Goal: Obtain resource: Download file/media

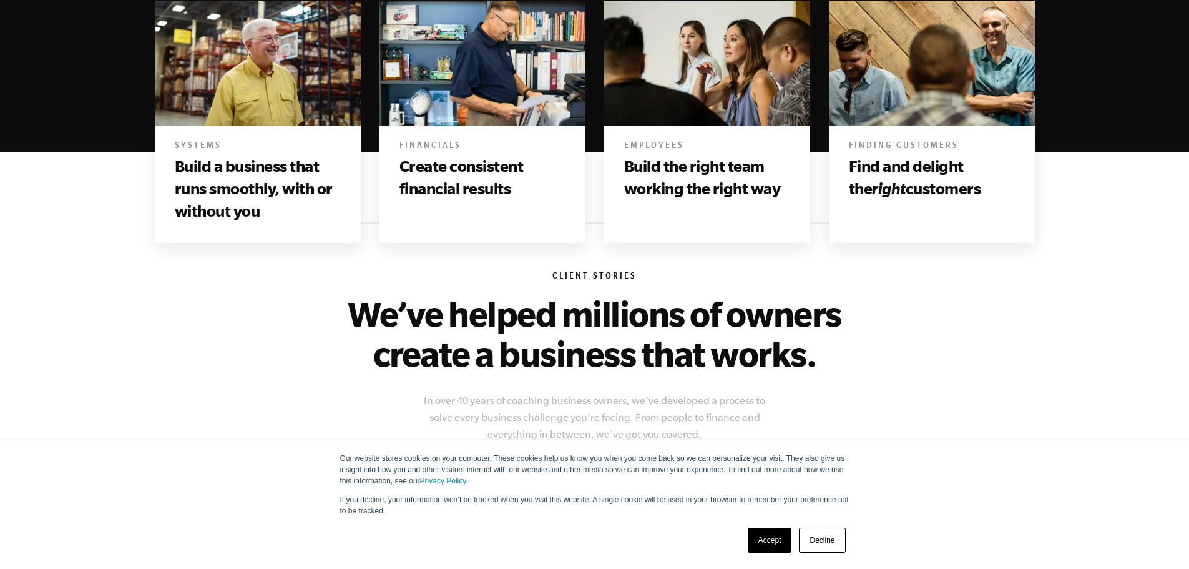
scroll to position [749, 0]
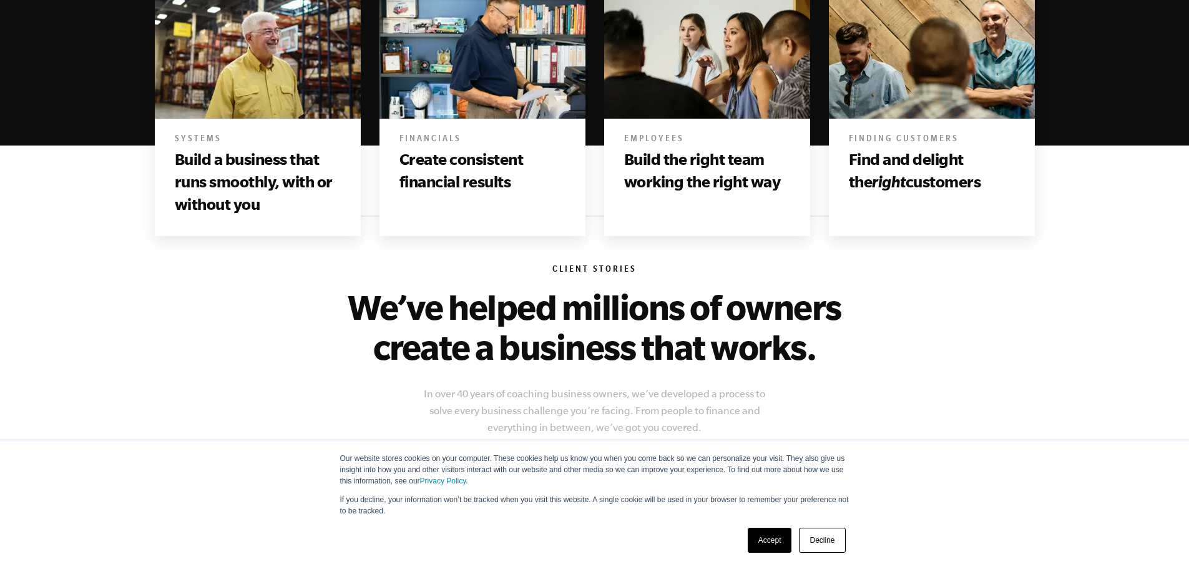
click at [775, 536] on link "Accept" at bounding box center [770, 540] width 44 height 25
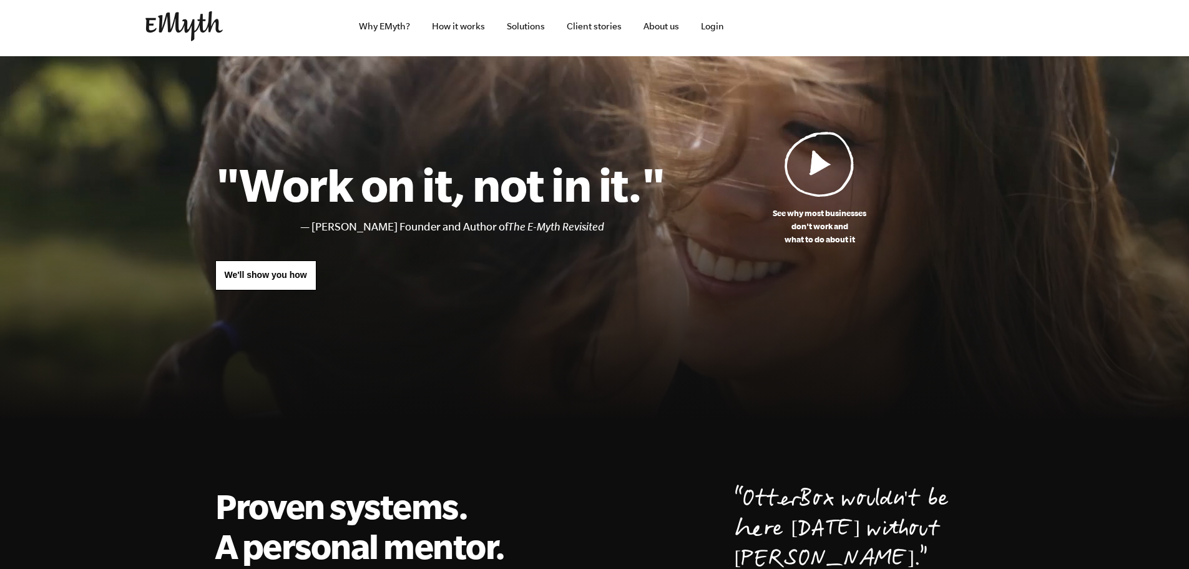
scroll to position [0, 0]
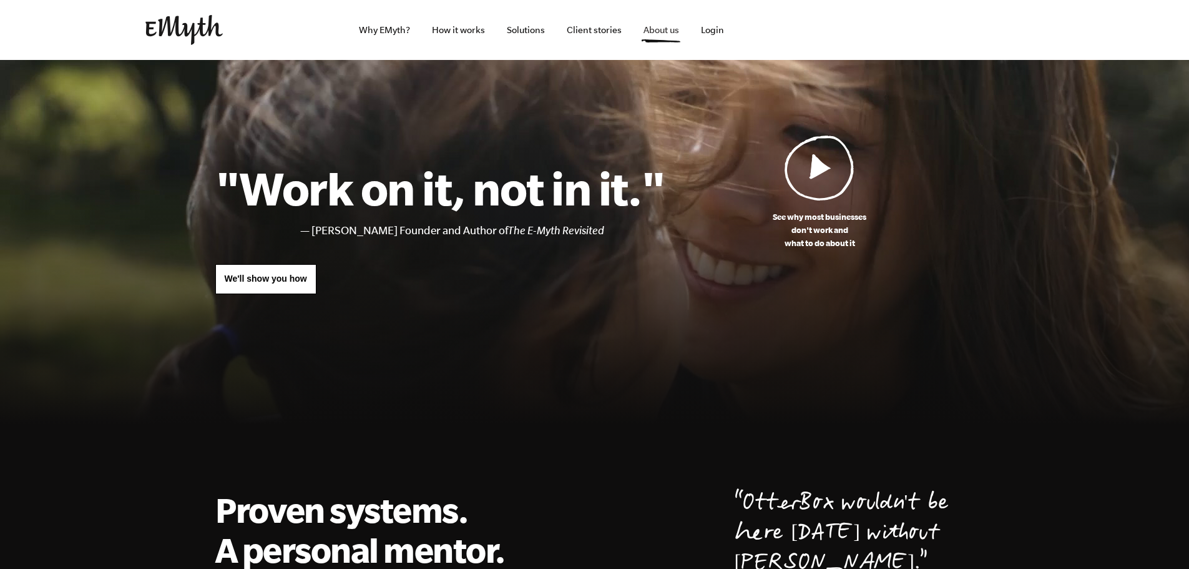
click at [653, 27] on link "About us" at bounding box center [662, 30] width 56 height 60
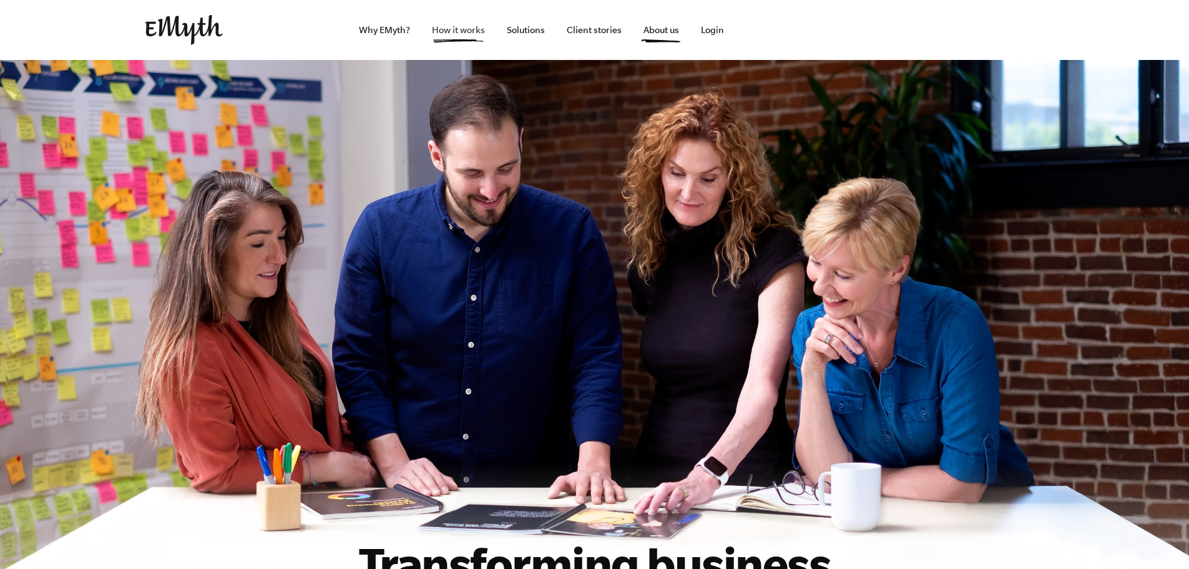
click at [458, 41] on link "How it works" at bounding box center [458, 30] width 73 height 60
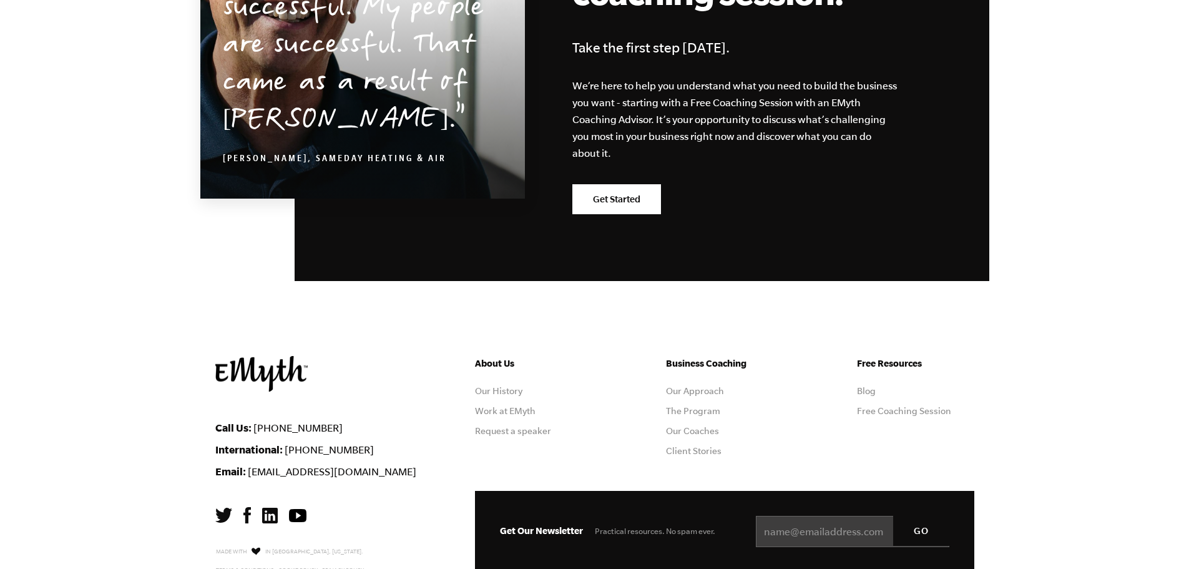
scroll to position [6118, 0]
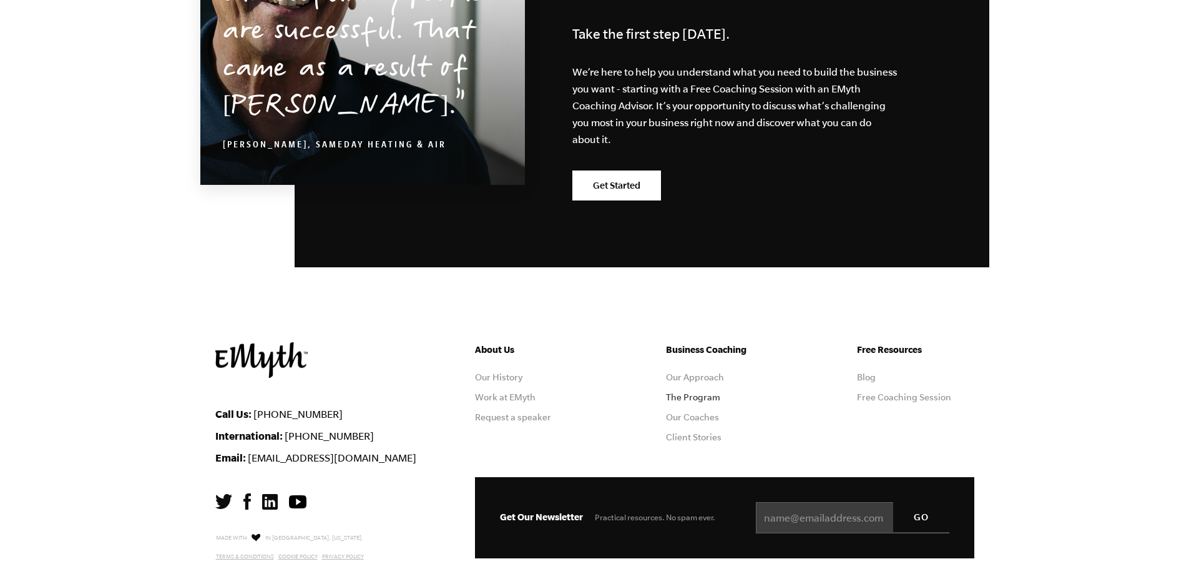
click at [675, 392] on link "The Program" at bounding box center [693, 397] width 54 height 10
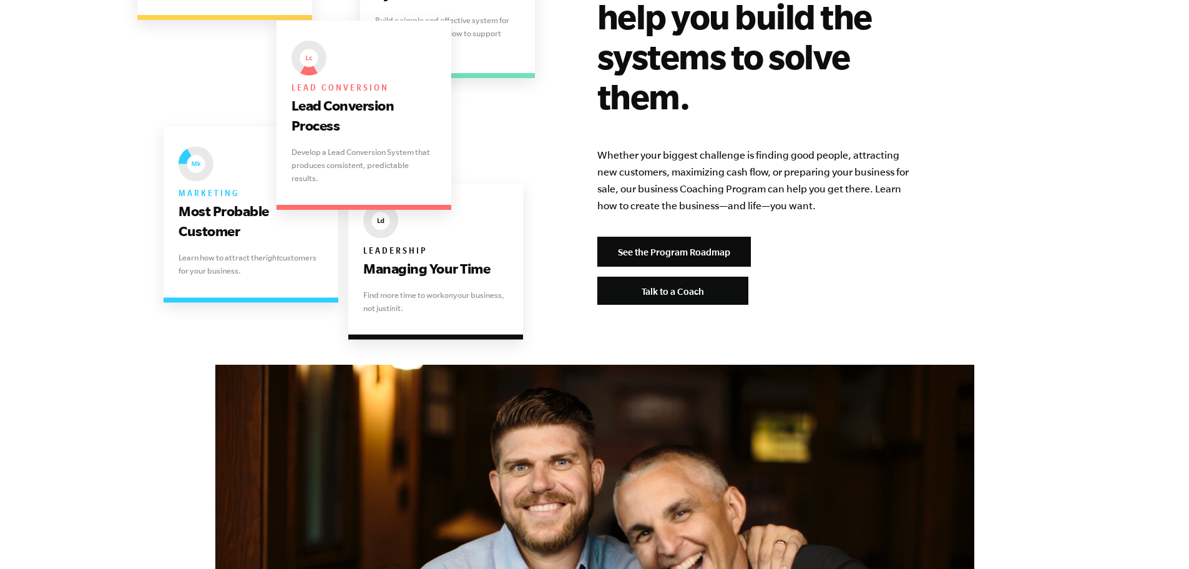
scroll to position [2622, 0]
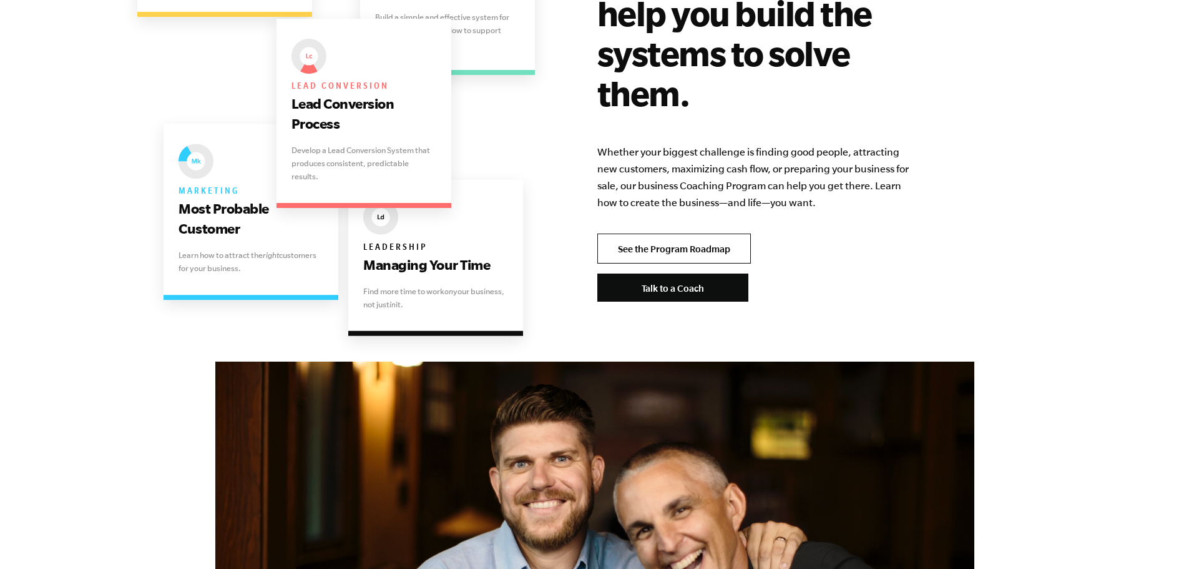
click at [641, 233] on link "See the Program Roadmap" at bounding box center [674, 248] width 154 height 30
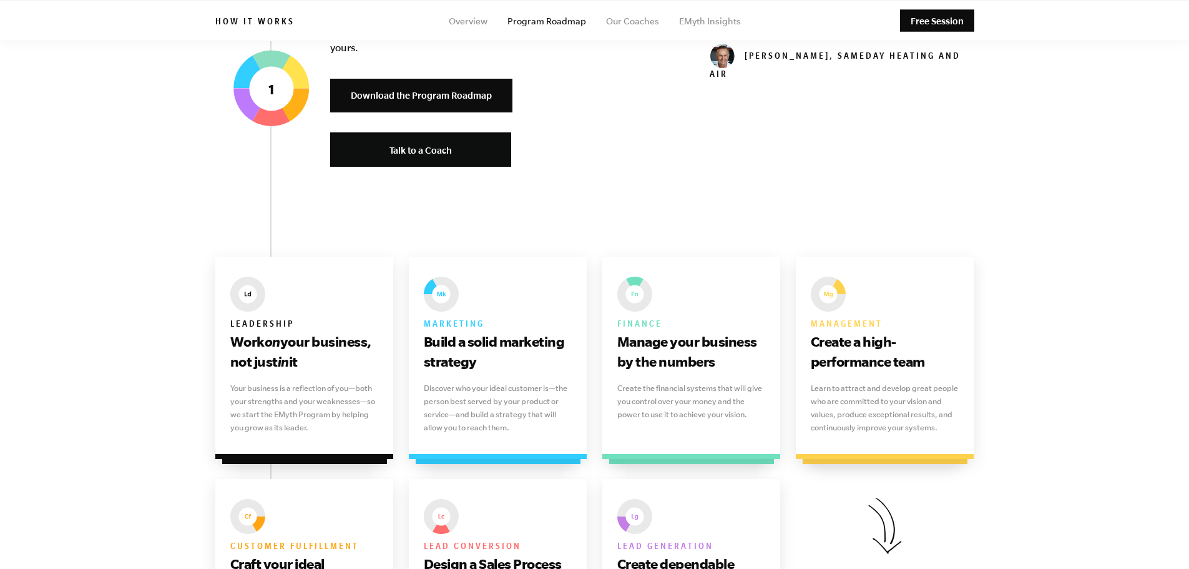
scroll to position [562, 0]
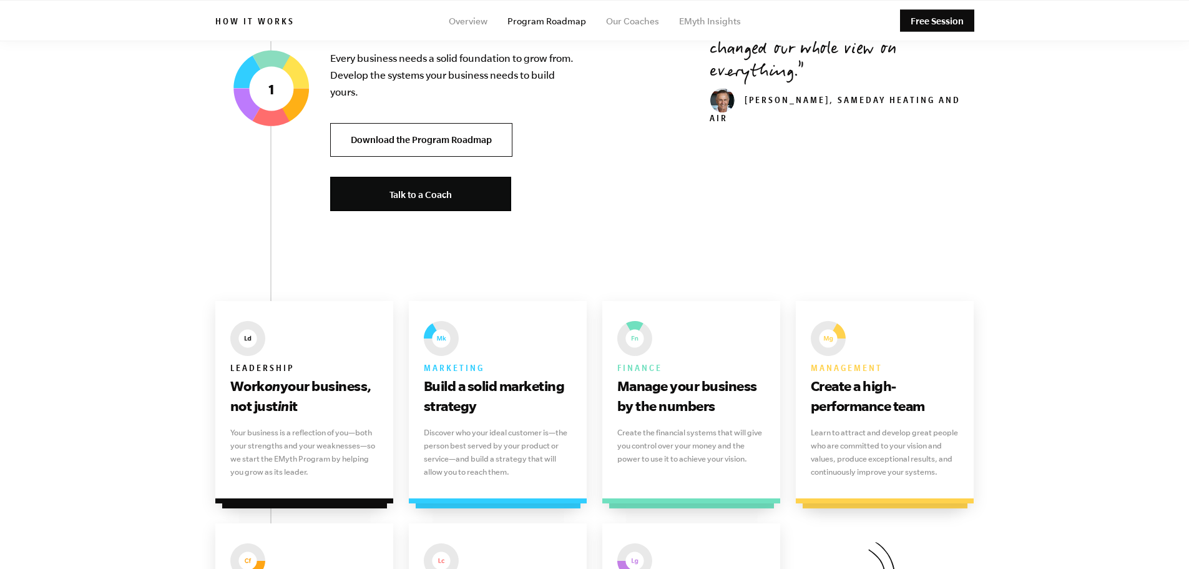
click at [436, 143] on link "Download the Program Roadmap" at bounding box center [421, 140] width 182 height 34
